Goal: Task Accomplishment & Management: Manage account settings

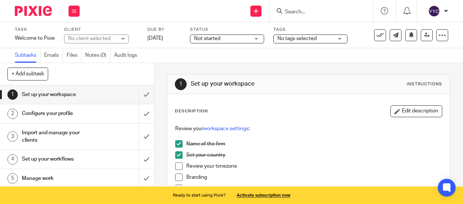
scroll to position [37, 0]
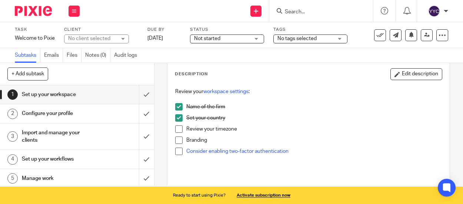
click at [176, 117] on span at bounding box center [178, 117] width 7 height 7
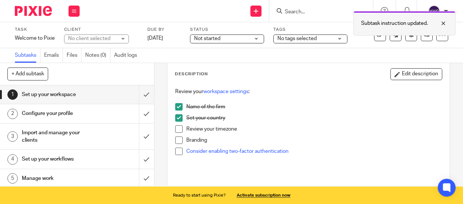
click at [444, 24] on div at bounding box center [438, 23] width 20 height 9
click at [446, 21] on div at bounding box center [438, 23] width 20 height 9
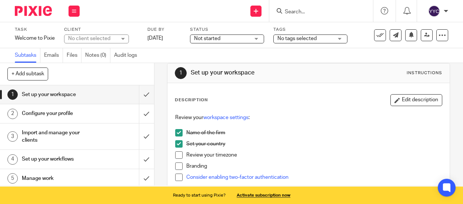
scroll to position [0, 0]
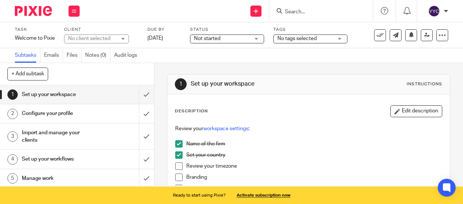
click at [54, 115] on h1 "Configure your profile" at bounding box center [58, 113] width 73 height 11
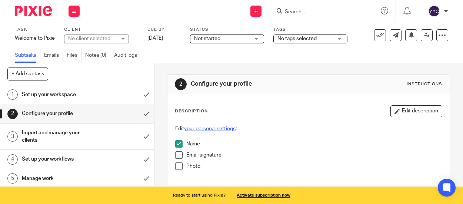
click at [210, 127] on link "your personal settings" at bounding box center [209, 128] width 51 height 5
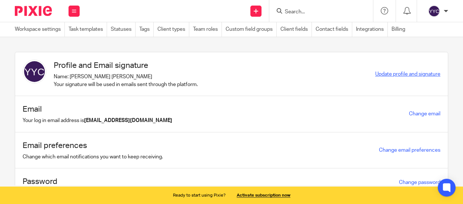
click at [392, 74] on span "Update profile and signature" at bounding box center [407, 73] width 65 height 5
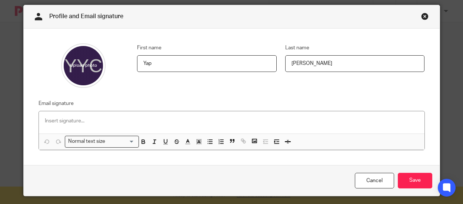
scroll to position [16, 0]
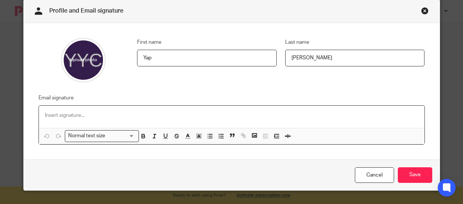
click at [163, 118] on p at bounding box center [232, 114] width 374 height 7
click at [403, 172] on input "Save" at bounding box center [415, 175] width 34 height 16
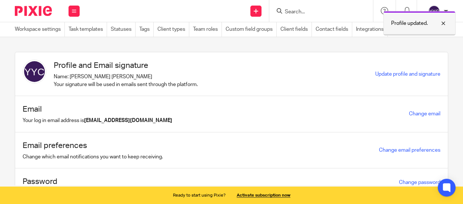
click at [443, 23] on div at bounding box center [438, 23] width 20 height 9
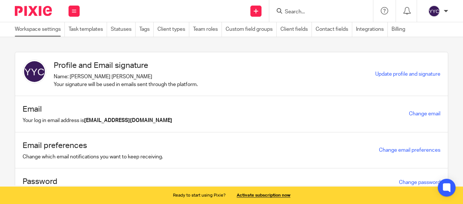
click at [31, 31] on link "Workspace settings" at bounding box center [40, 29] width 50 height 14
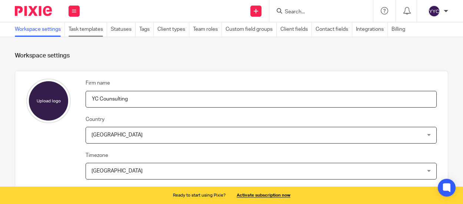
click at [94, 27] on link "Task templates" at bounding box center [88, 29] width 39 height 14
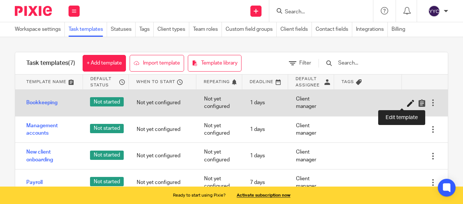
click at [407, 103] on icon at bounding box center [410, 102] width 7 height 7
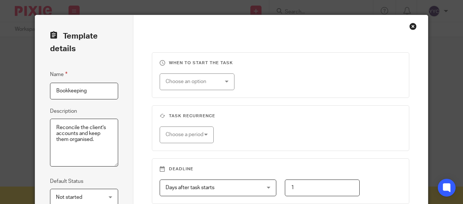
scroll to position [148, 0]
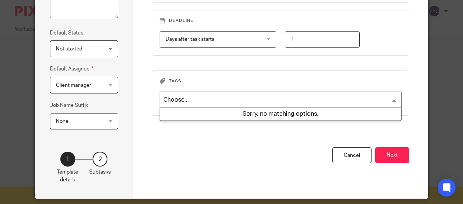
click at [189, 103] on input "Search for option" at bounding box center [279, 99] width 236 height 13
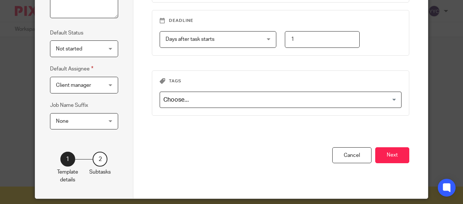
click at [140, 137] on div "When to start the task Choose an option On date Week day Month day On client da…" at bounding box center [280, 32] width 294 height 331
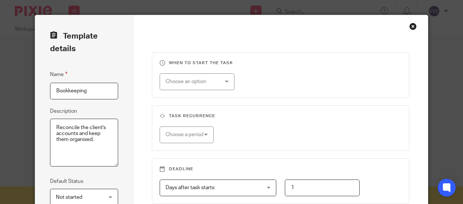
scroll to position [0, 0]
click at [16, 88] on div "Template details Name Bookkeeping Description Reconcile the client's accounts a…" at bounding box center [231, 102] width 463 height 204
click at [409, 26] on div "Close this dialog window" at bounding box center [412, 26] width 7 height 7
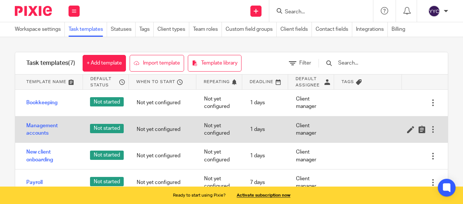
click at [42, 120] on div "Management accounts" at bounding box center [48, 129] width 67 height 26
click at [43, 123] on link "Management accounts" at bounding box center [50, 129] width 49 height 15
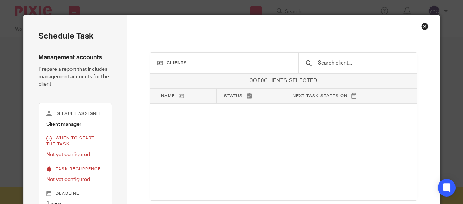
click at [423, 27] on div "Close this dialog window" at bounding box center [424, 26] width 7 height 7
